Goal: Communication & Community: Share content

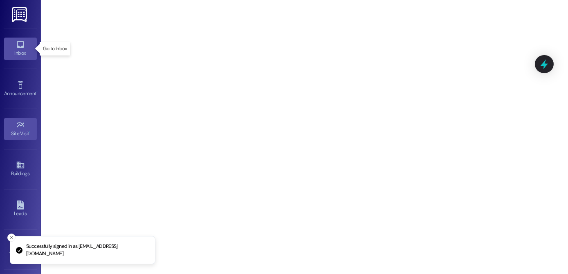
click at [17, 49] on div "Inbox" at bounding box center [20, 53] width 41 height 8
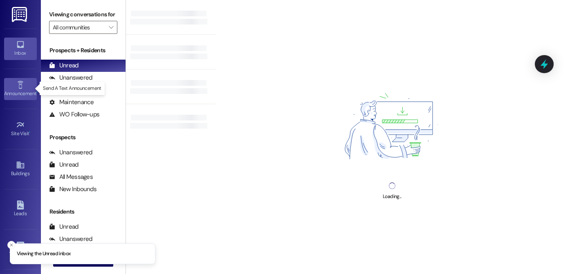
click at [20, 93] on div "Announcement •" at bounding box center [20, 94] width 41 height 8
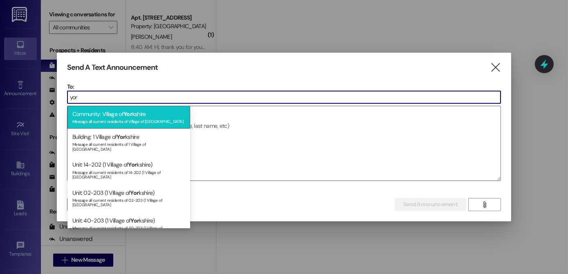
type input "yor"
click at [103, 116] on div "Community: Village of [GEOGRAPHIC_DATA] Message all current residents of [GEOGR…" at bounding box center [128, 117] width 123 height 23
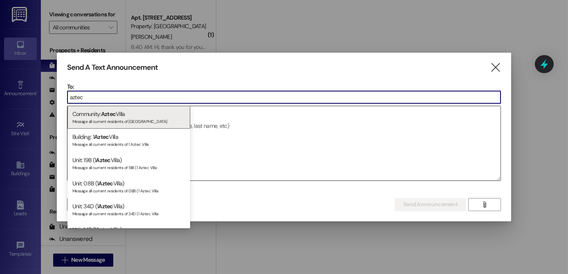
type input "aztec"
click at [130, 115] on div "Community: Aztec Villa Message all current residents of [GEOGRAPHIC_DATA]" at bounding box center [128, 117] width 123 height 23
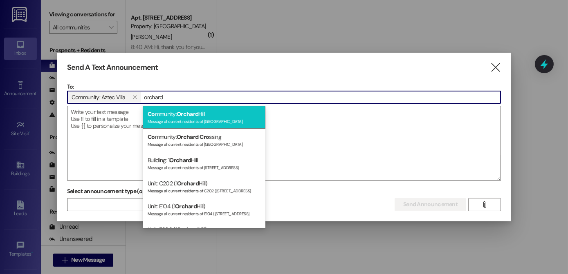
type input "orchard"
click at [193, 120] on div "Message all current residents of [GEOGRAPHIC_DATA]" at bounding box center [204, 120] width 113 height 7
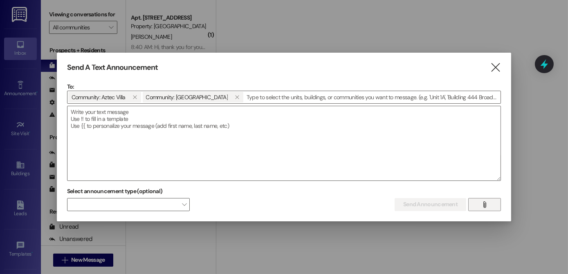
click at [484, 208] on span "" at bounding box center [484, 205] width 9 height 12
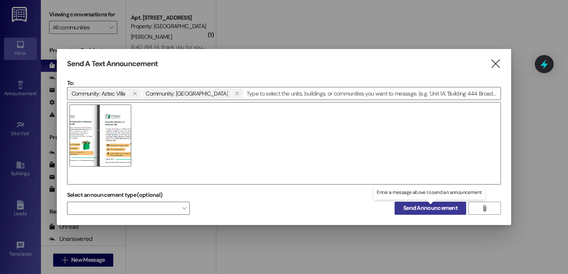
click at [421, 208] on span "Send Announcement" at bounding box center [430, 208] width 54 height 9
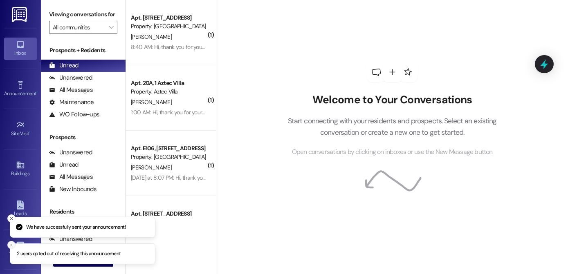
click at [11, 247] on icon "Close toast" at bounding box center [11, 245] width 5 height 5
